Goal: Task Accomplishment & Management: Use online tool/utility

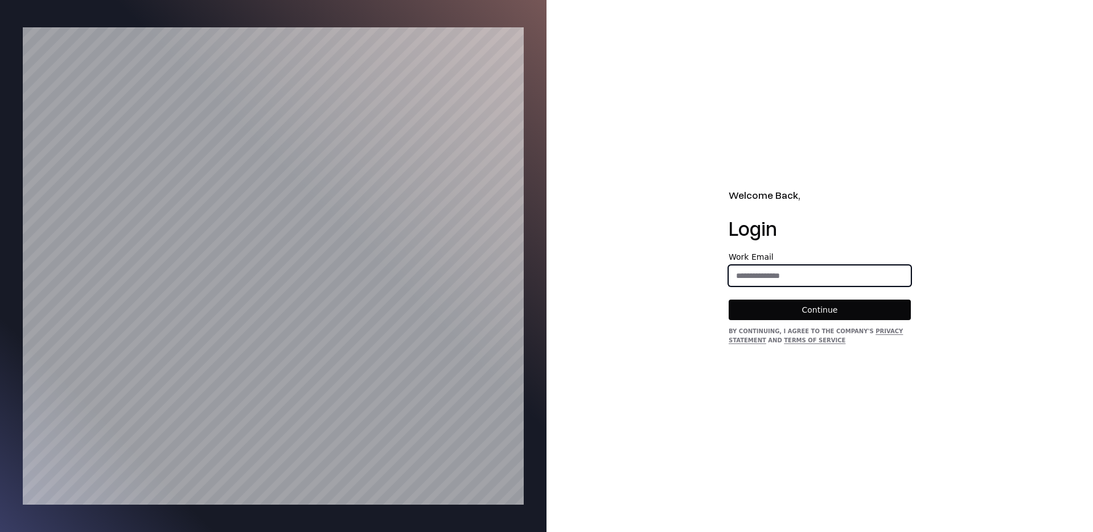
click at [787, 277] on input "email" at bounding box center [819, 275] width 181 height 20
type input "**********"
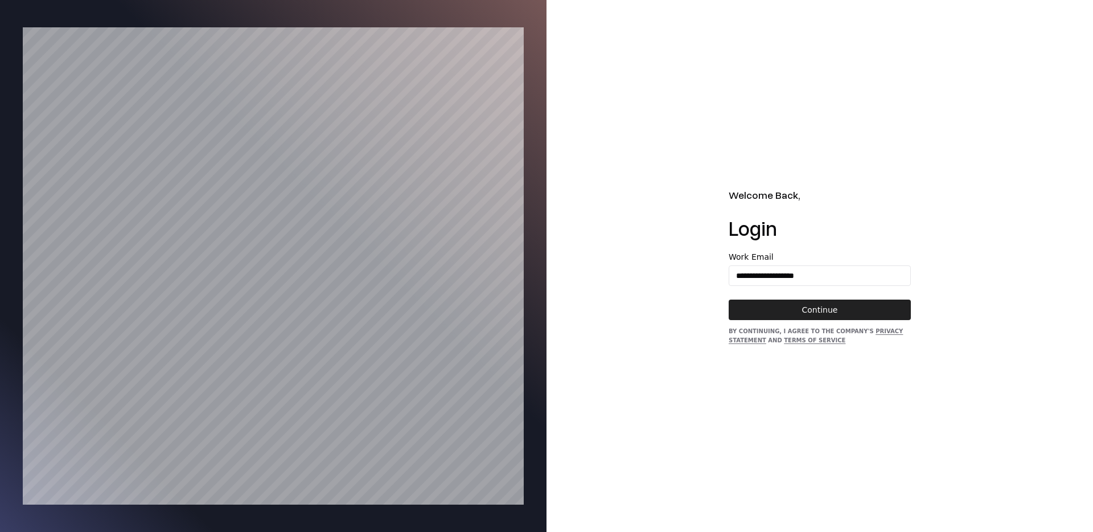
click at [804, 301] on button "Continue" at bounding box center [820, 309] width 182 height 20
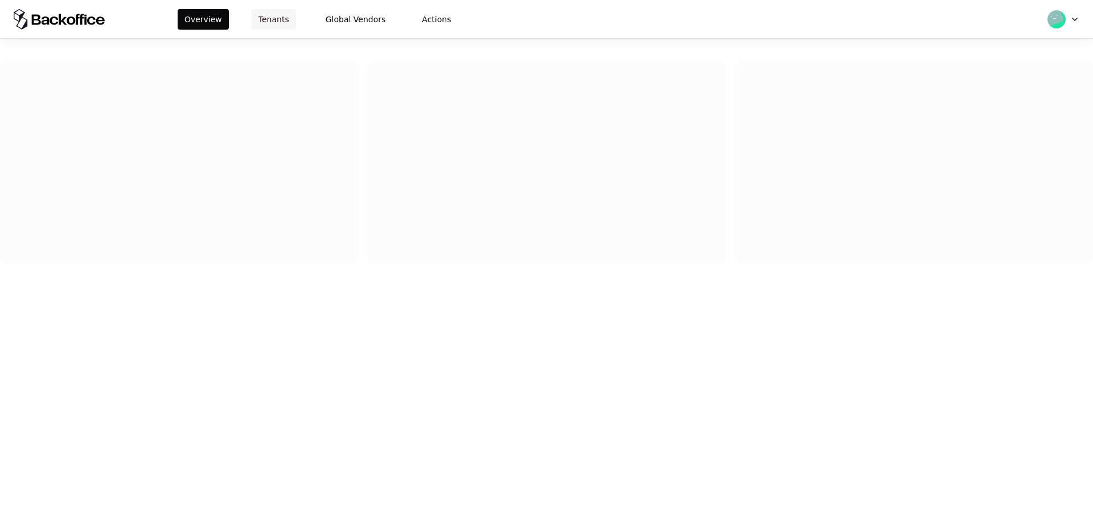
click at [269, 21] on button "Tenants" at bounding box center [274, 19] width 44 height 20
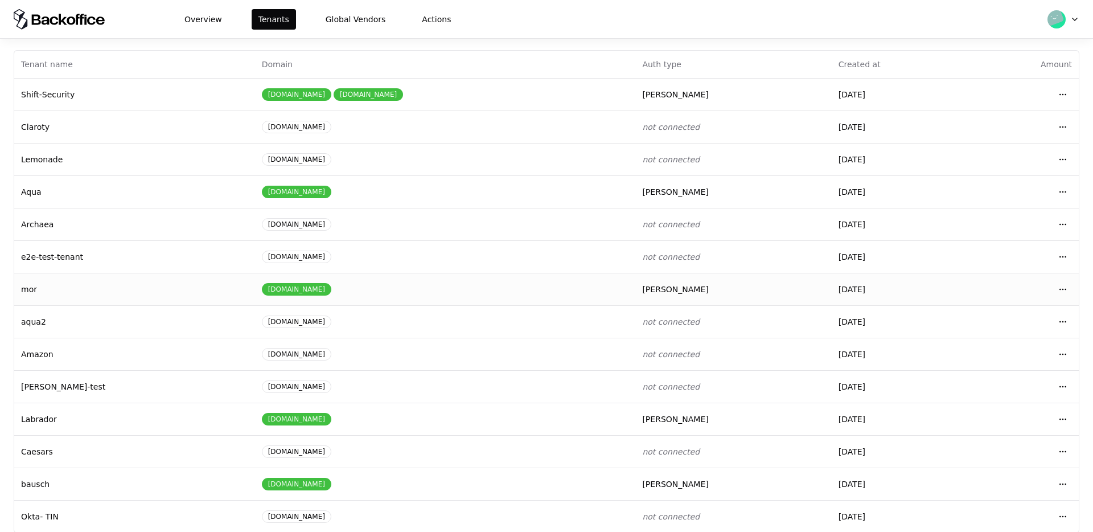
scroll to position [47, 0]
drag, startPoint x: 56, startPoint y: 227, endPoint x: 20, endPoint y: 224, distance: 35.4
click at [20, 224] on td "Archaea" at bounding box center [134, 225] width 241 height 32
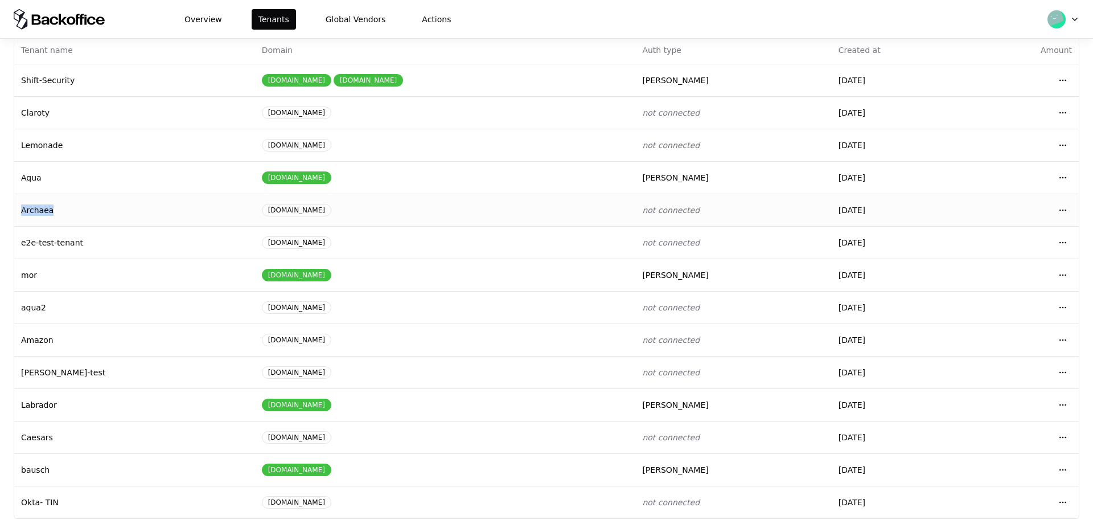
drag, startPoint x: 298, startPoint y: 213, endPoint x: 233, endPoint y: 210, distance: 65.5
click at [262, 210] on div "archaea.energy" at bounding box center [445, 210] width 367 height 13
copy div "archaea.energy"
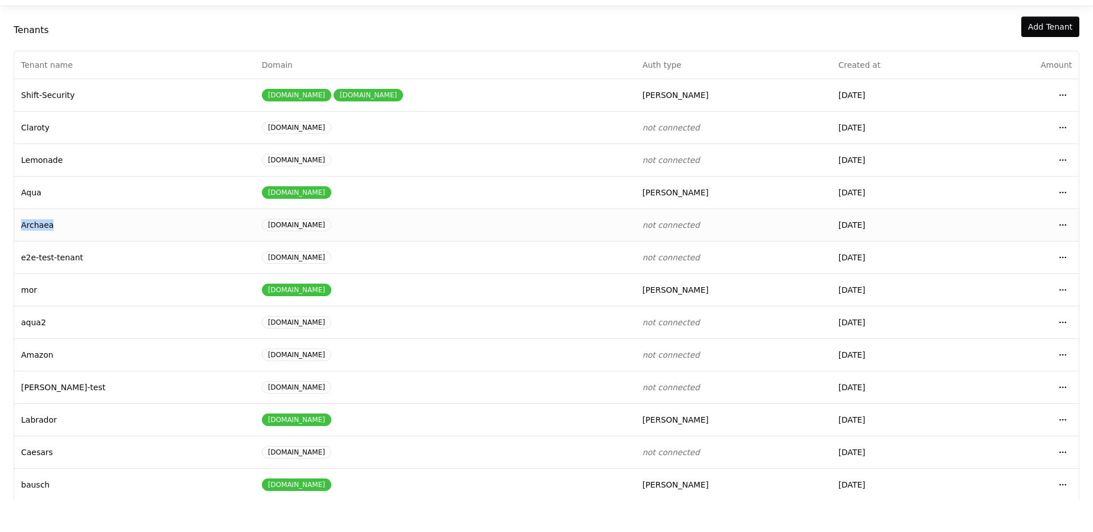
scroll to position [0, 0]
